Goal: Task Accomplishment & Management: Use online tool/utility

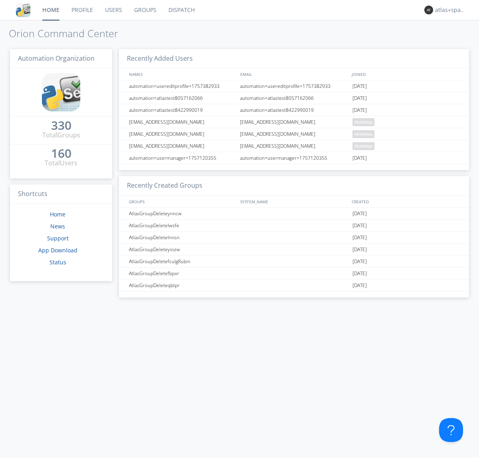
click at [181, 10] on link "Dispatch" at bounding box center [181, 10] width 38 height 20
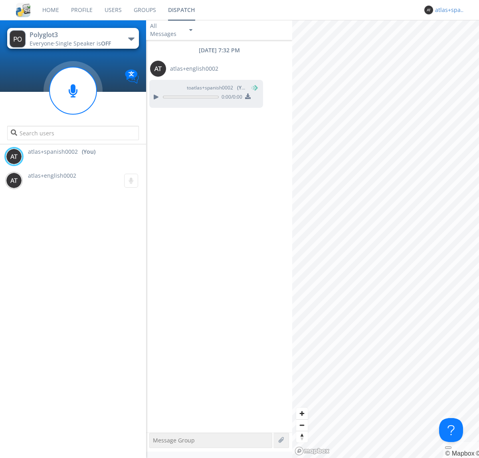
click at [448, 10] on div "atlas+spanish0002" at bounding box center [450, 10] width 30 height 8
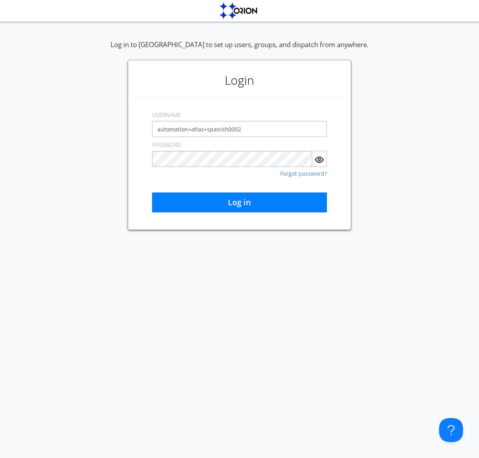
type input "automation+atlas+spanish0002"
click at [239, 202] on button "Log in" at bounding box center [239, 202] width 175 height 20
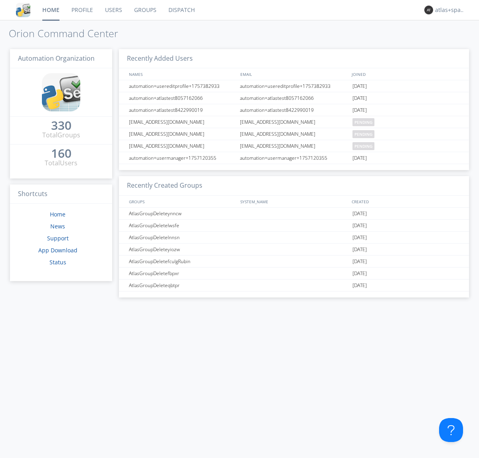
click at [181, 10] on link "Dispatch" at bounding box center [181, 10] width 38 height 20
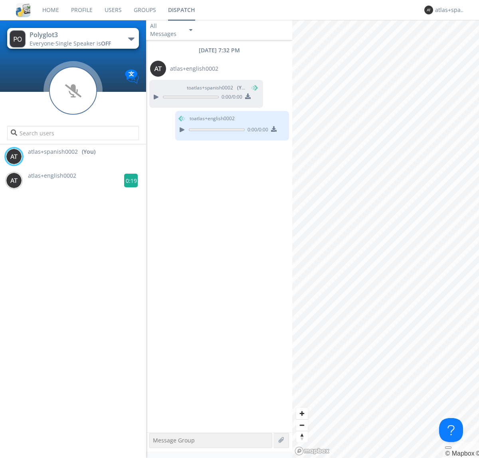
click at [128, 180] on g at bounding box center [131, 181] width 14 height 14
